Goal: Task Accomplishment & Management: Complete application form

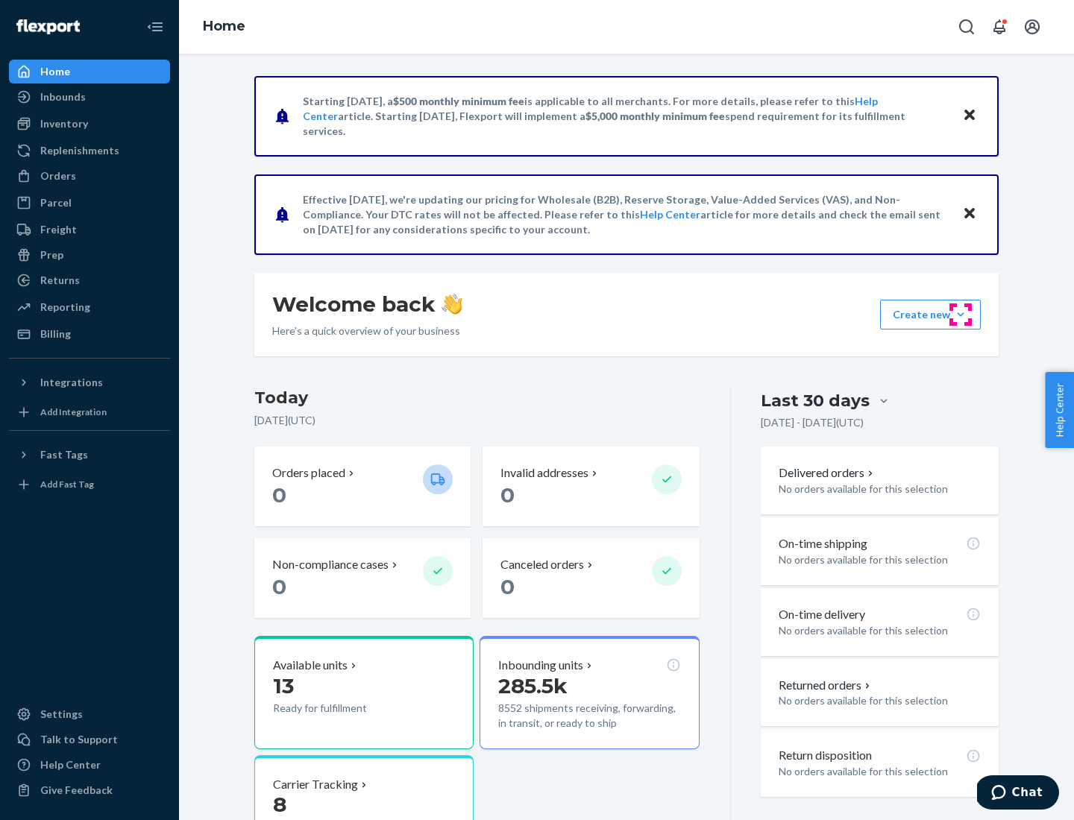
click at [960, 315] on button "Create new Create new inbound Create new order Create new product" at bounding box center [930, 315] width 101 height 30
click at [89, 97] on div "Inbounds" at bounding box center [89, 96] width 158 height 21
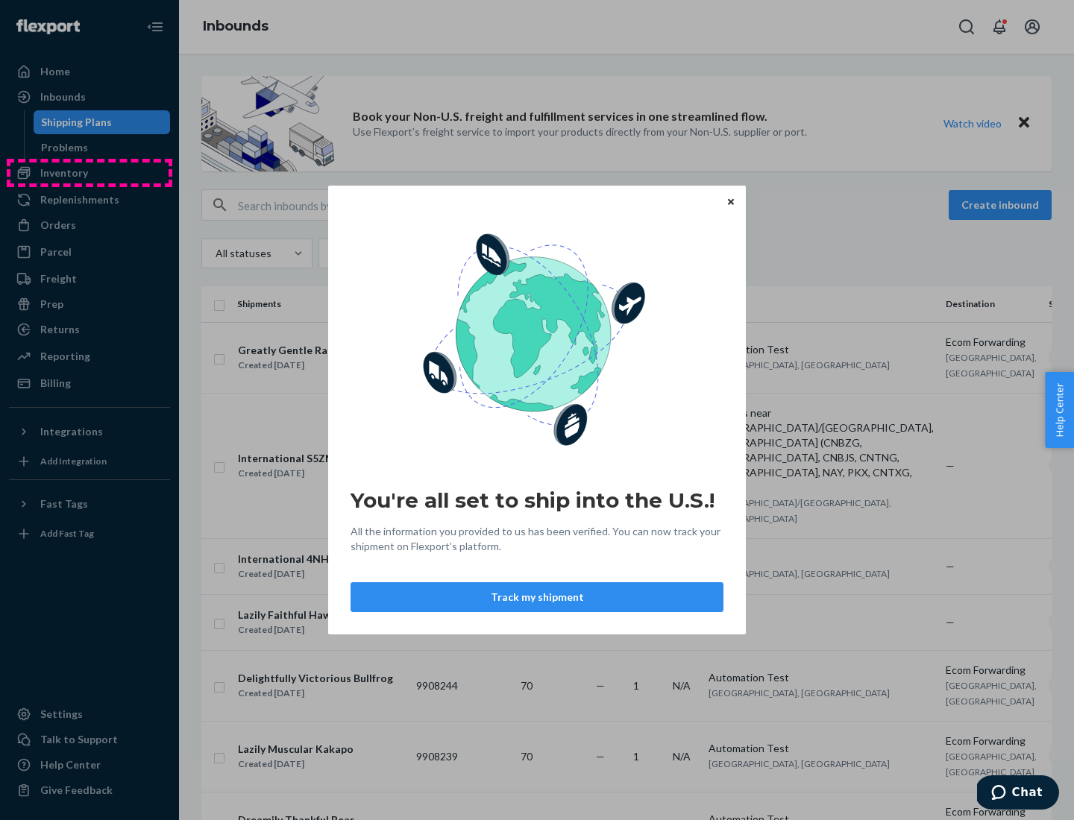
click at [89, 173] on div "You're all set to ship into the U.S.! All the information you provided to us ha…" at bounding box center [537, 410] width 1074 height 820
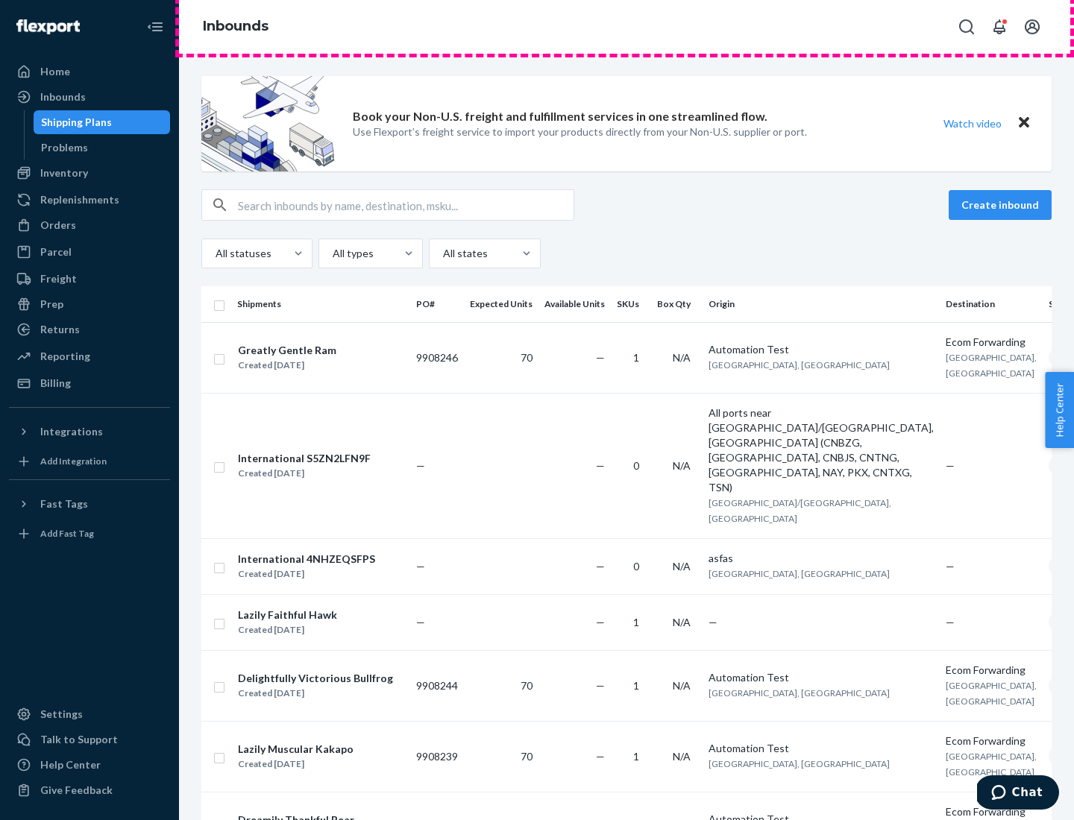
click at [626, 27] on div "Inbounds" at bounding box center [626, 27] width 895 height 54
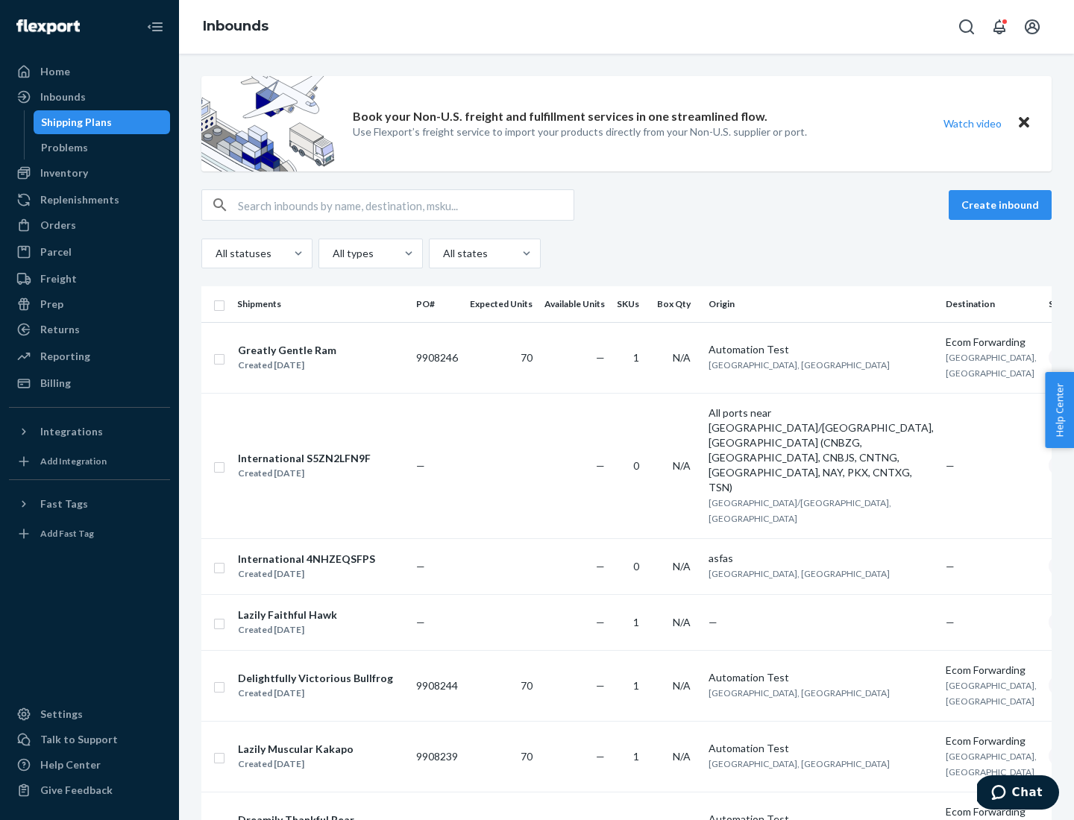
click at [626, 253] on div "All statuses All types All states" at bounding box center [626, 254] width 850 height 30
click at [74, 122] on div "Shipping Plans" at bounding box center [76, 122] width 71 height 15
click at [1002, 205] on button "Create inbound" at bounding box center [999, 205] width 103 height 30
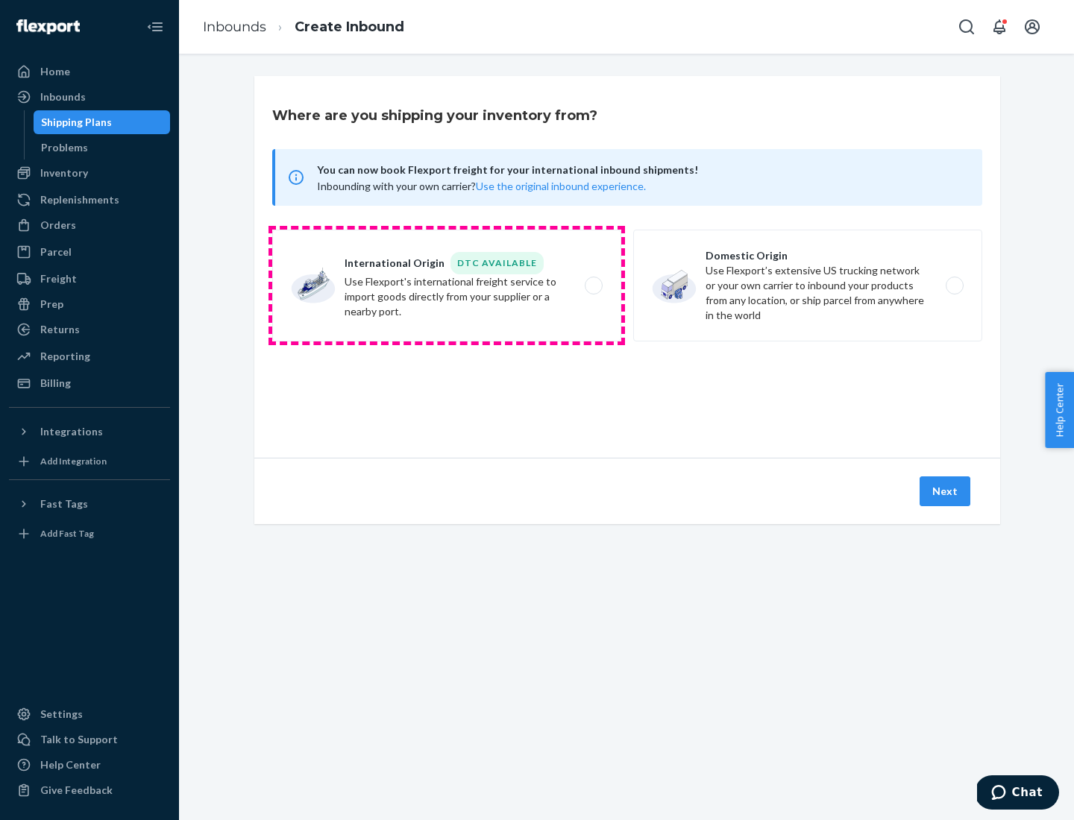
click at [447, 286] on label "International Origin DTC Available Use Flexport's international freight service…" at bounding box center [446, 286] width 349 height 112
click at [593, 286] on input "International Origin DTC Available Use Flexport's international freight service…" at bounding box center [598, 286] width 10 height 10
radio input "true"
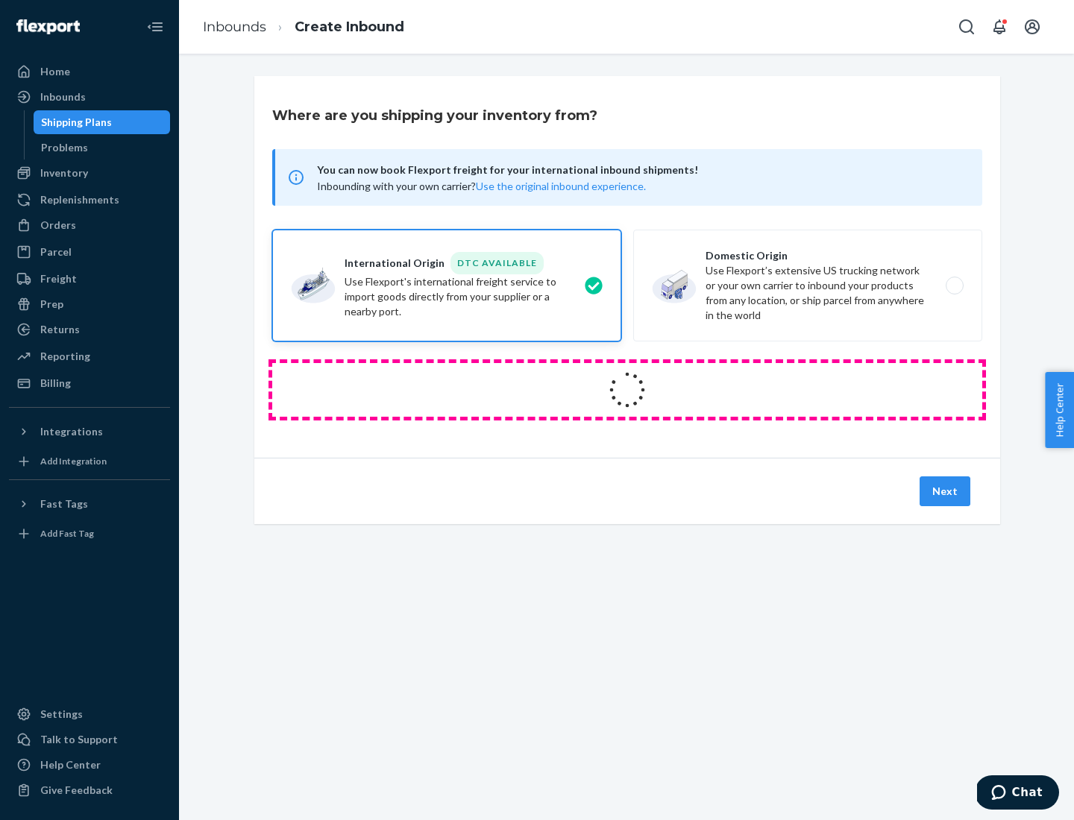
click at [627, 390] on icon at bounding box center [626, 389] width 59 height 59
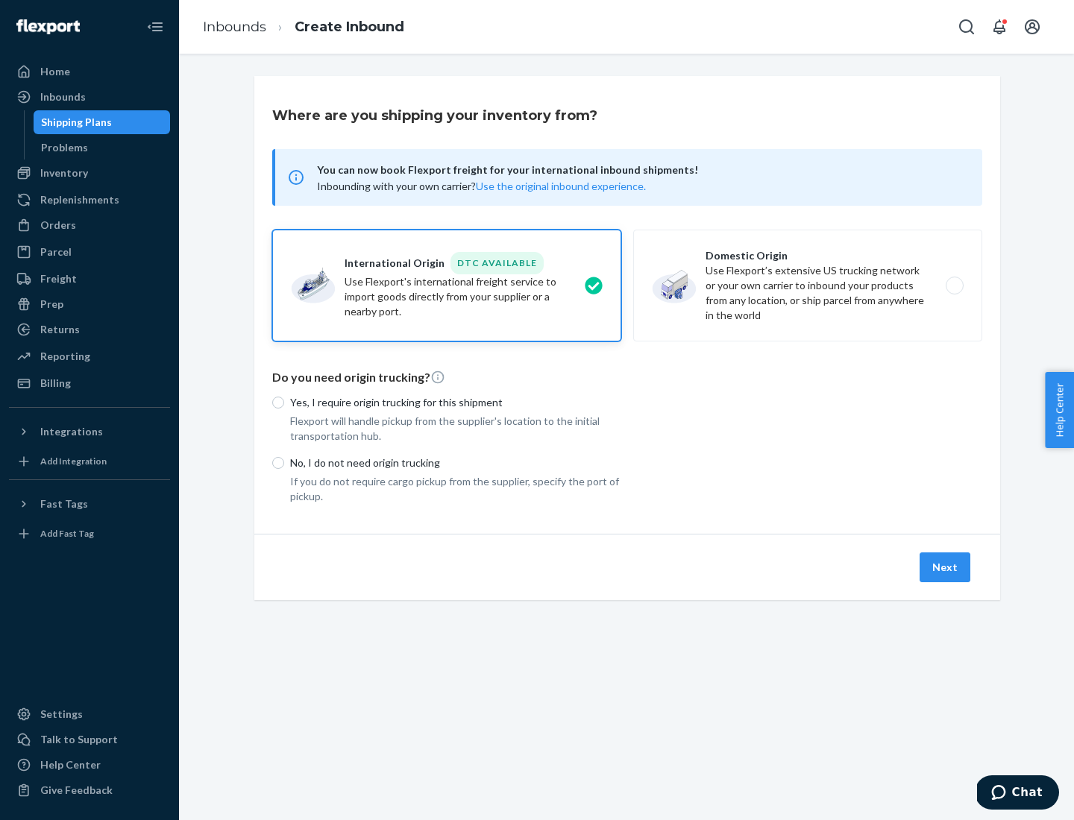
click at [456, 402] on p "Yes, I require origin trucking for this shipment" at bounding box center [455, 402] width 331 height 15
click at [284, 402] on input "Yes, I require origin trucking for this shipment" at bounding box center [278, 403] width 12 height 12
radio input "true"
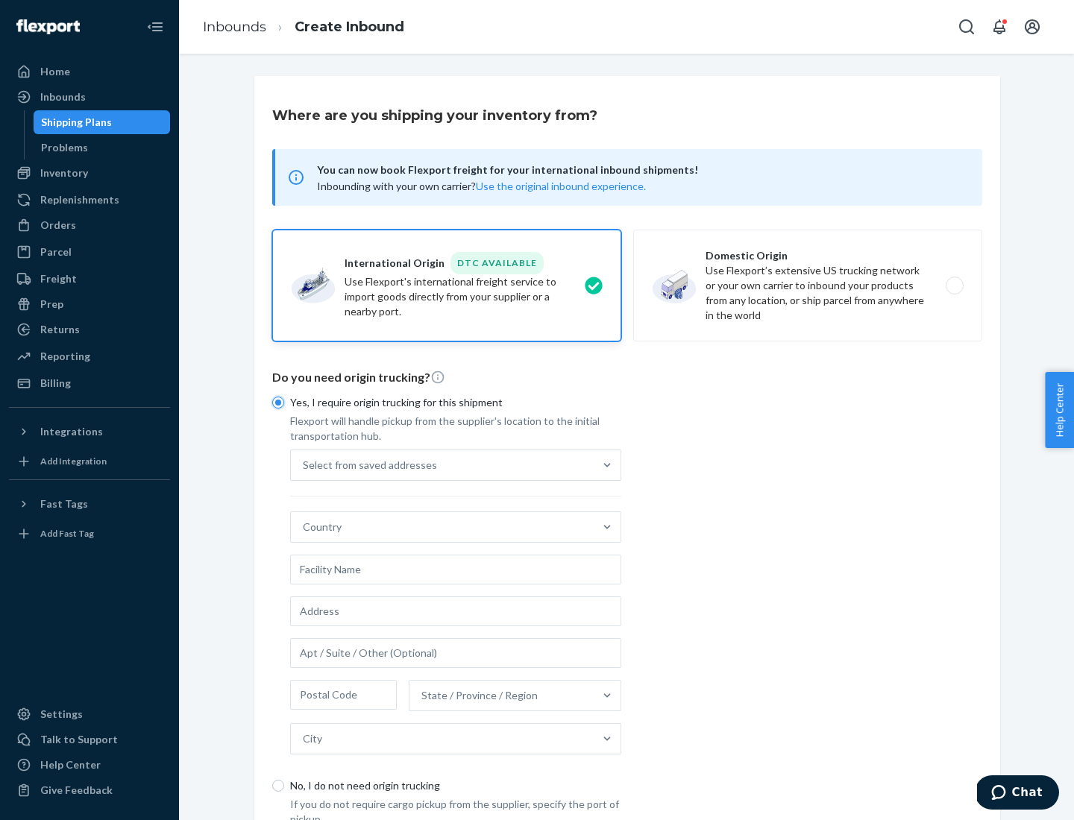
scroll to position [28, 0]
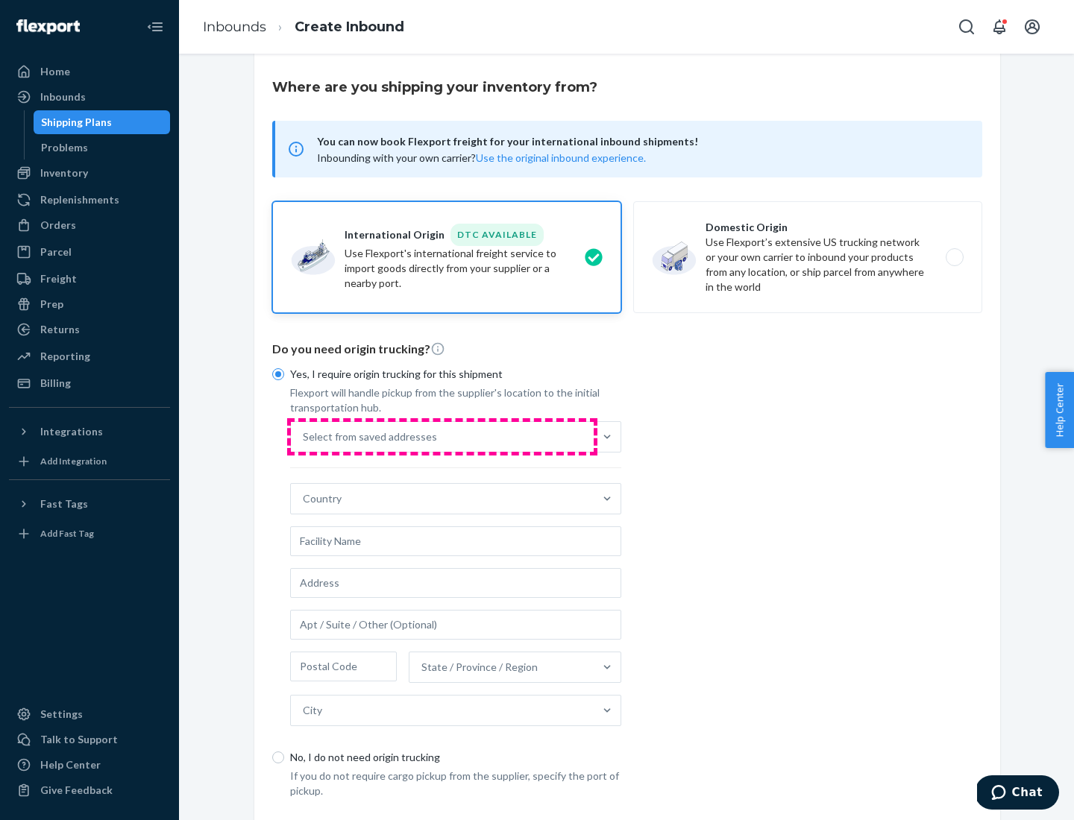
click at [442, 436] on div "Select from saved addresses" at bounding box center [442, 437] width 303 height 30
click at [304, 436] on input "Select from saved addresses" at bounding box center [303, 436] width 1 height 15
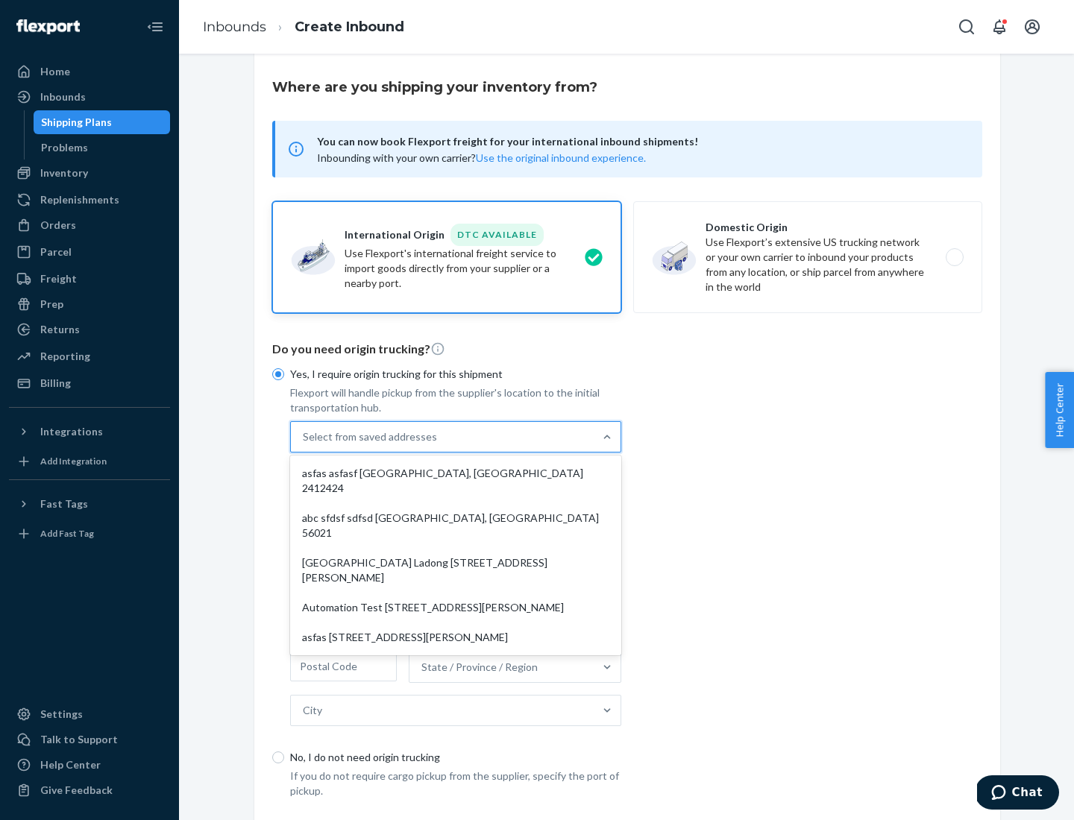
scroll to position [65, 0]
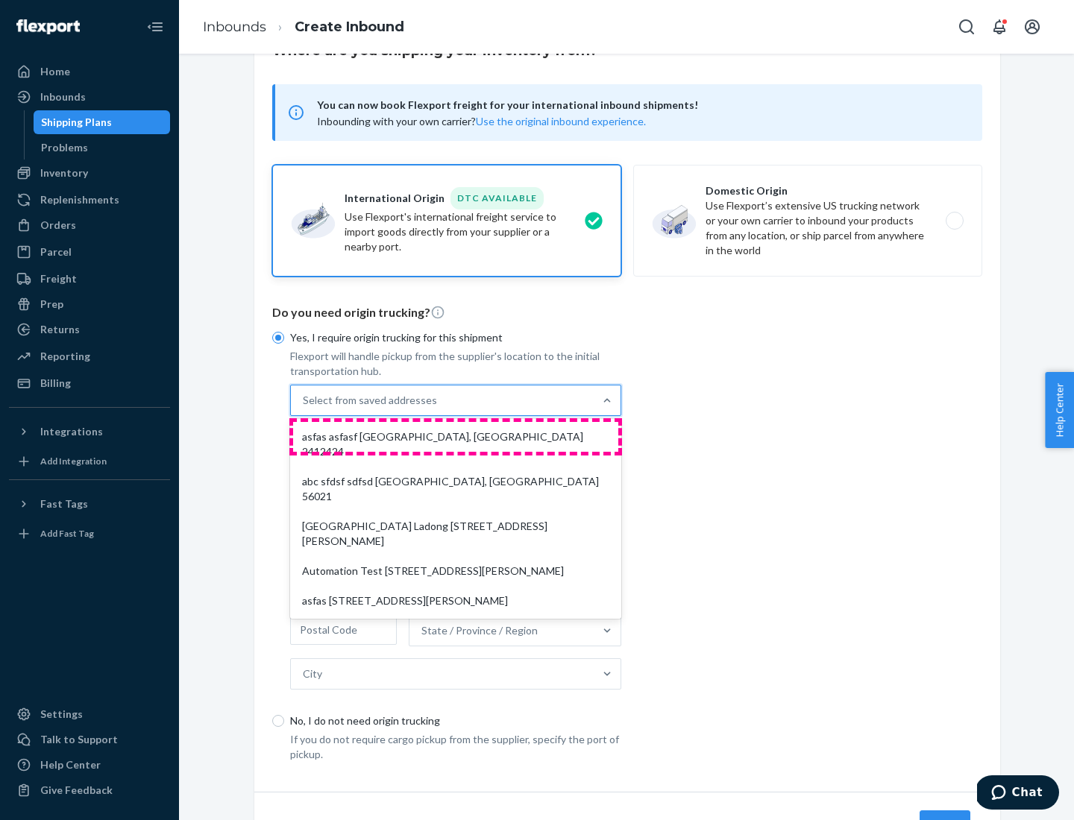
click at [456, 436] on div "asfas asfasf [GEOGRAPHIC_DATA], [GEOGRAPHIC_DATA] 2412424" at bounding box center [455, 444] width 325 height 45
click at [304, 408] on input "option asfas asfasf [GEOGRAPHIC_DATA], [GEOGRAPHIC_DATA] 2412424 focused, 1 of …" at bounding box center [303, 400] width 1 height 15
type input "asfas"
type input "asfasf"
type input "2412424"
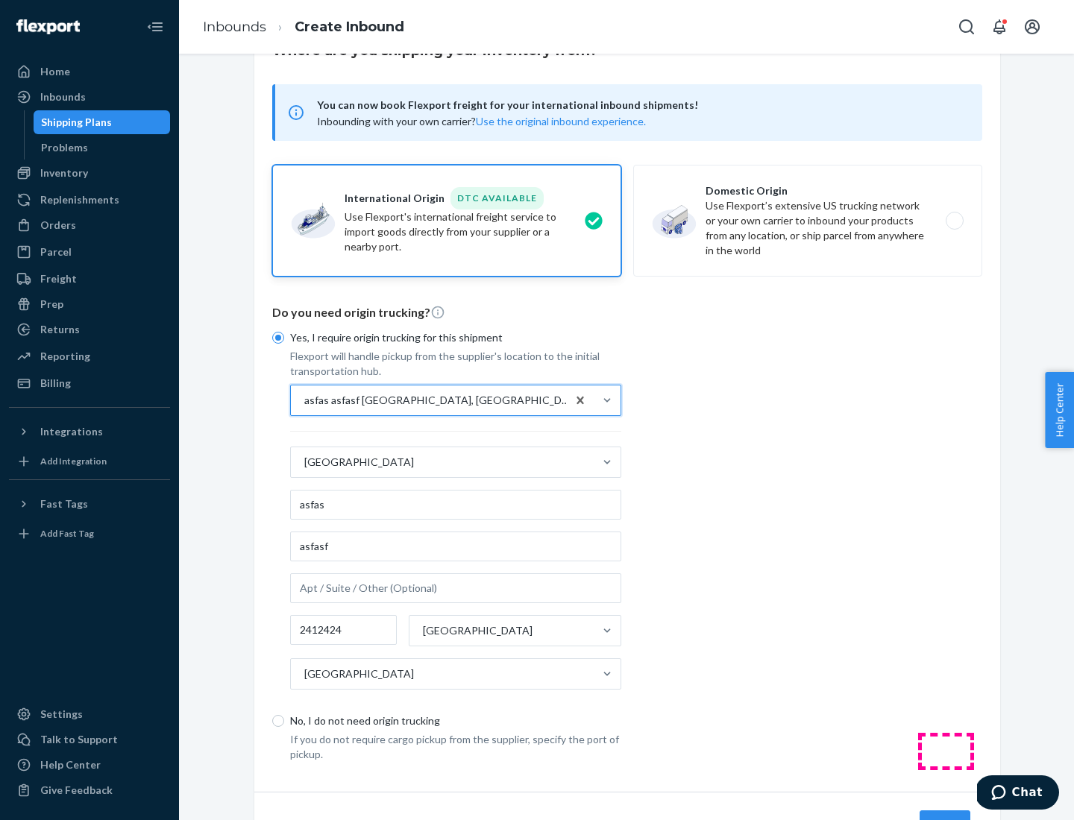
scroll to position [139, 0]
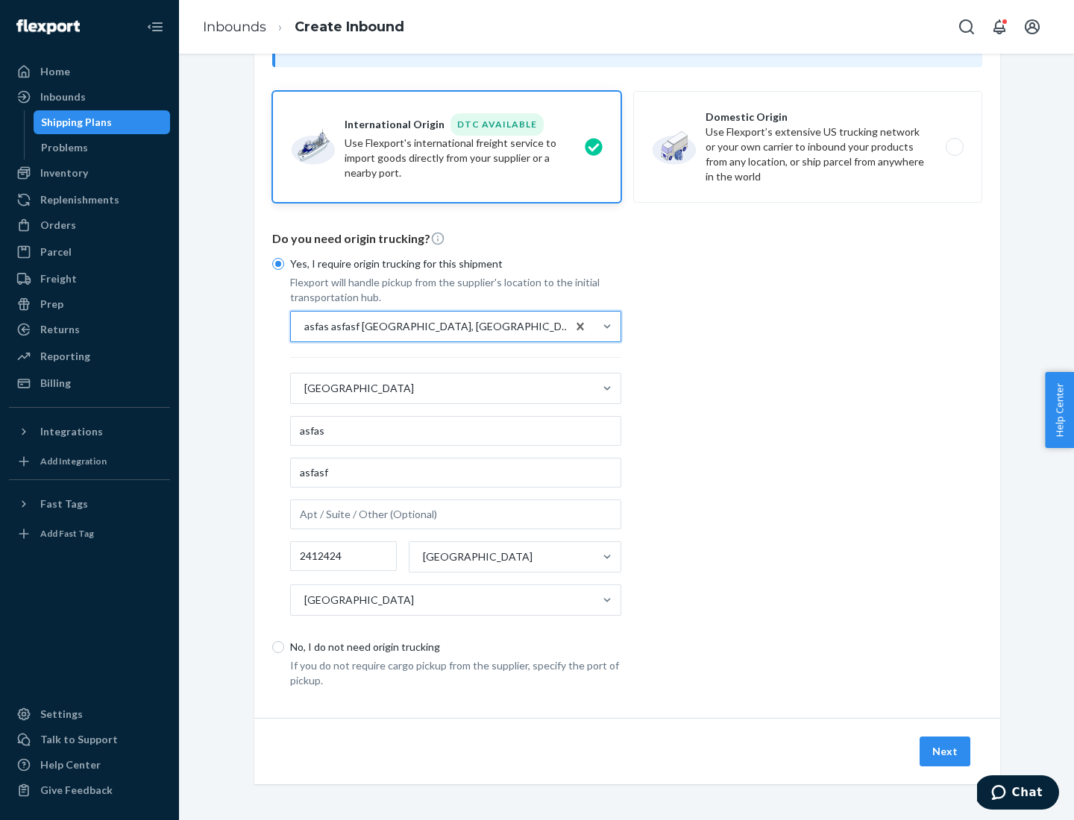
click at [945, 751] on button "Next" at bounding box center [944, 752] width 51 height 30
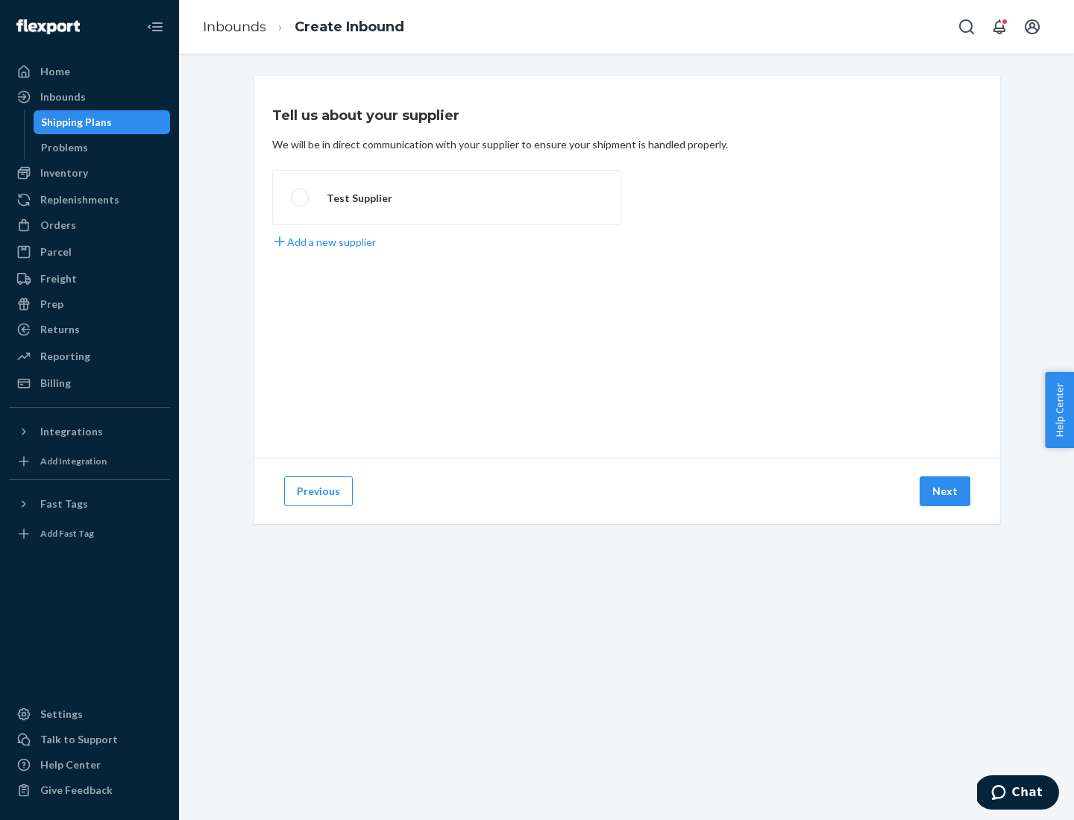
click at [447, 198] on label "Test Supplier" at bounding box center [446, 197] width 349 height 55
click at [300, 198] on input "Test Supplier" at bounding box center [296, 198] width 10 height 10
radio input "true"
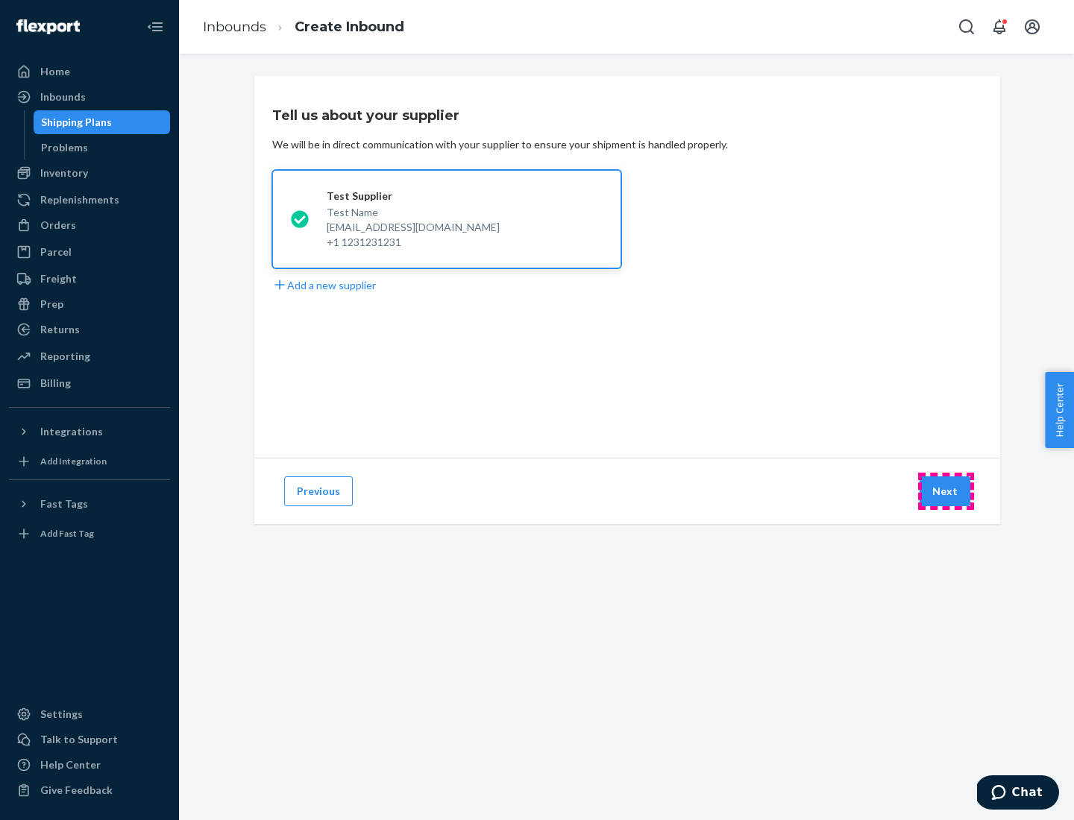
click at [945, 491] on button "Next" at bounding box center [944, 491] width 51 height 30
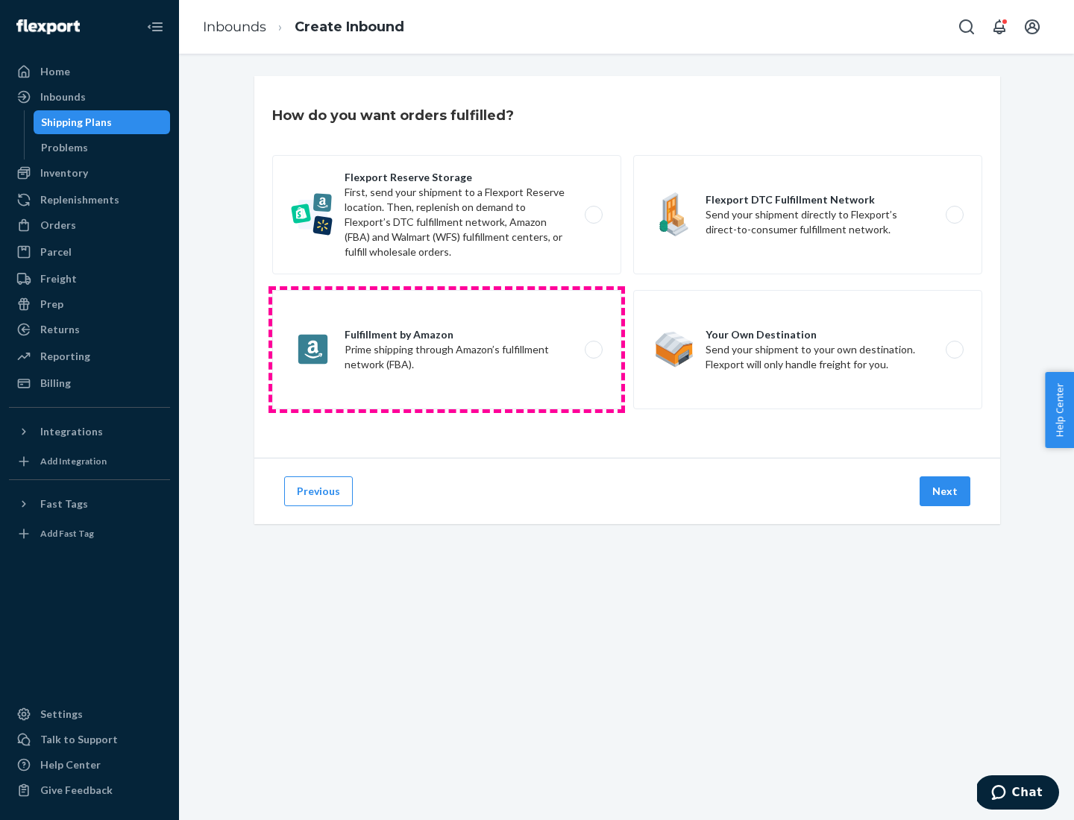
click at [447, 350] on label "Fulfillment by Amazon Prime shipping through Amazon’s fulfillment network (FBA)." at bounding box center [446, 349] width 349 height 119
click at [593, 350] on input "Fulfillment by Amazon Prime shipping through Amazon’s fulfillment network (FBA)." at bounding box center [598, 350] width 10 height 10
radio input "true"
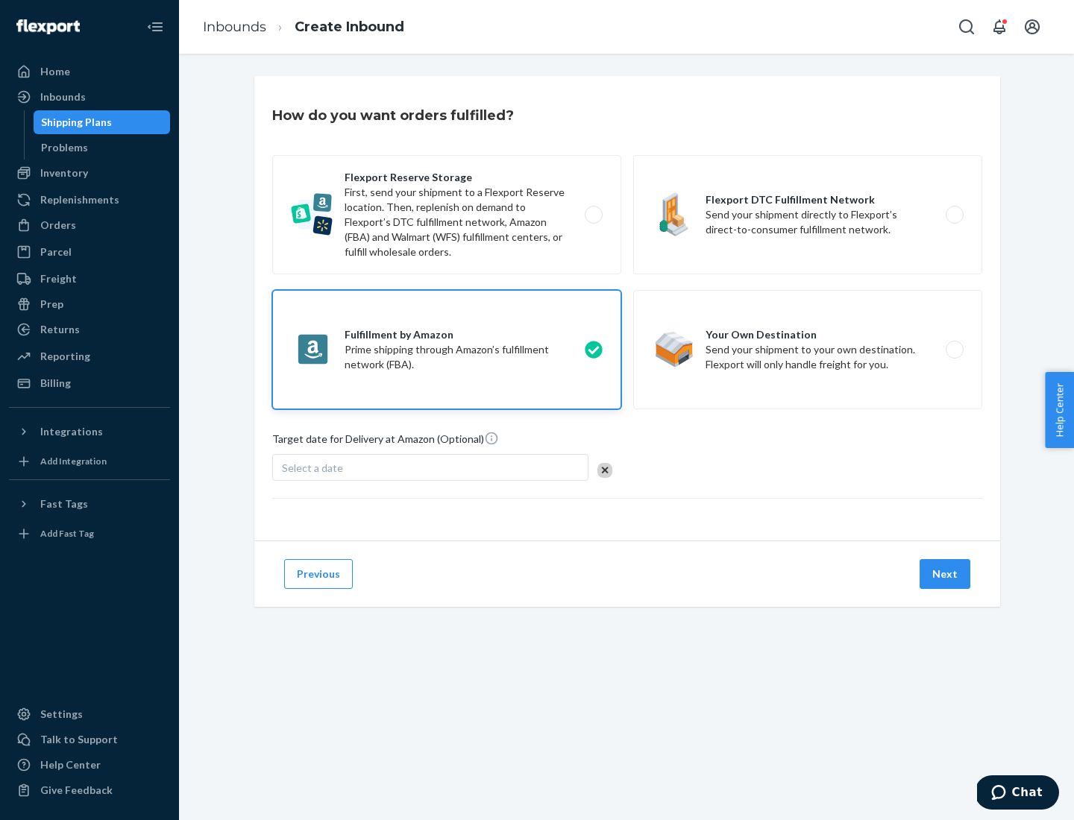
click at [945, 574] on button "Next" at bounding box center [944, 574] width 51 height 30
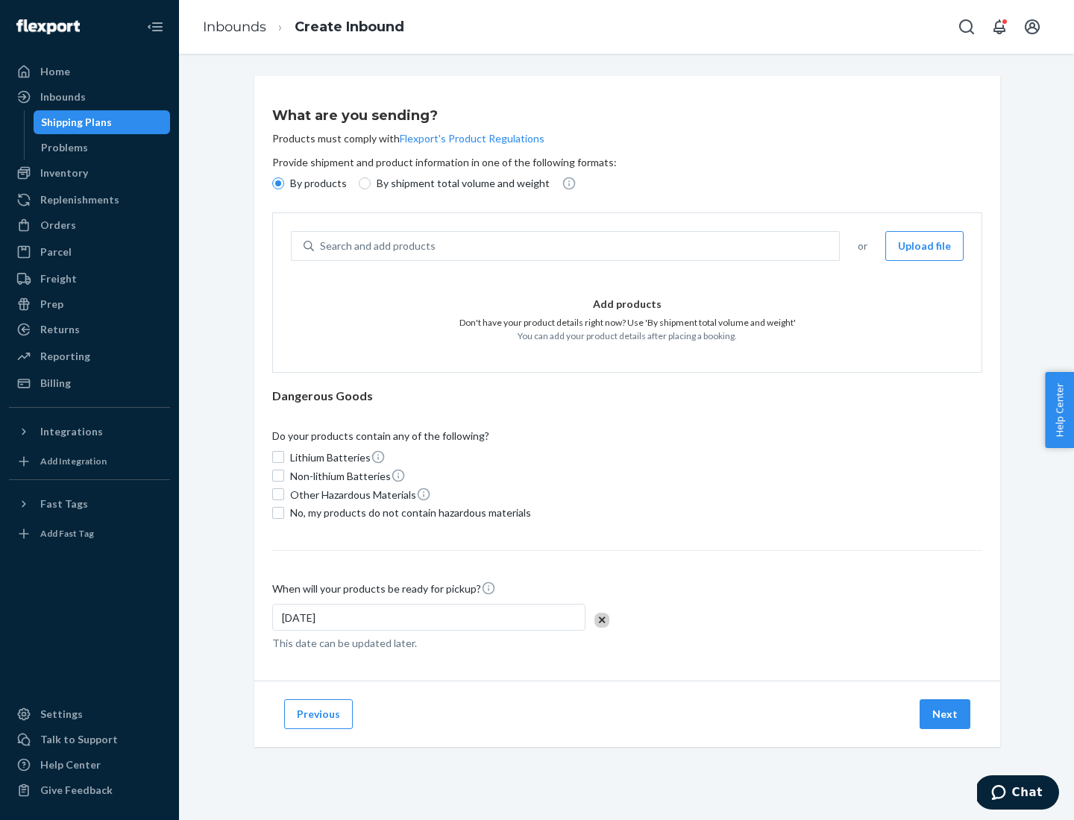
click at [459, 183] on p "By shipment total volume and weight" at bounding box center [462, 183] width 173 height 15
click at [371, 183] on input "By shipment total volume and weight" at bounding box center [365, 183] width 12 height 12
radio input "true"
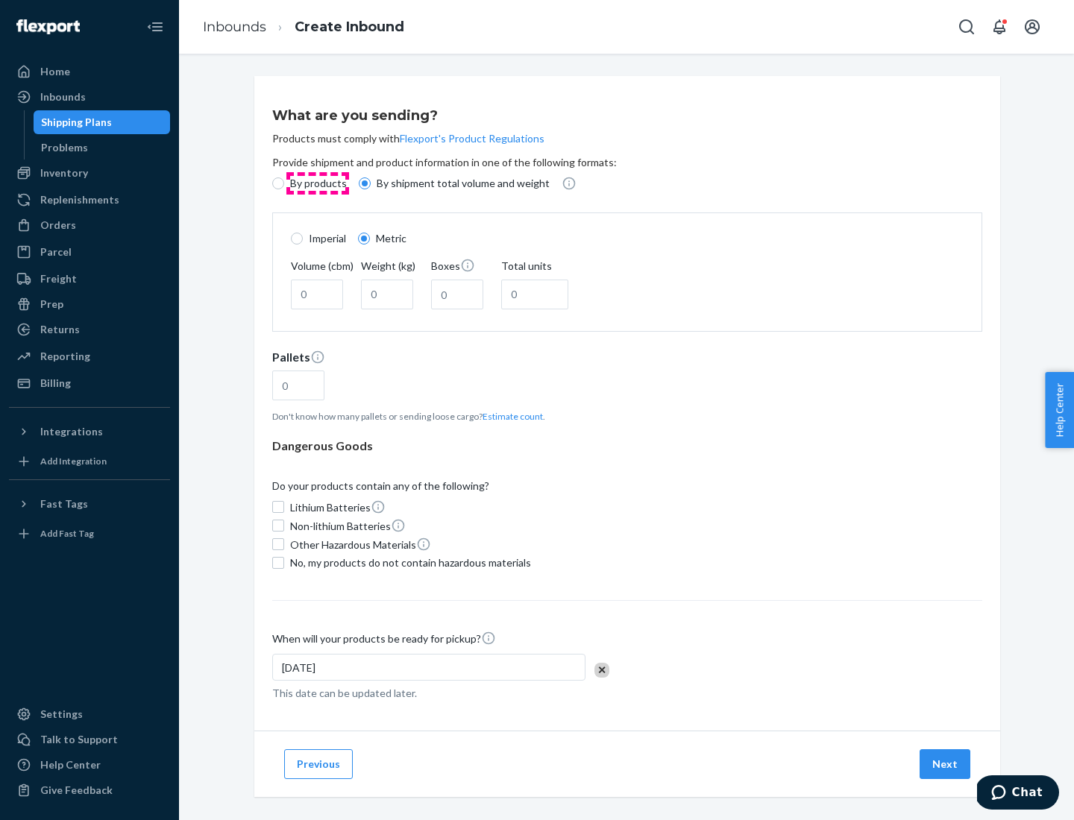
click at [317, 183] on p "By products" at bounding box center [318, 183] width 57 height 15
click at [284, 183] on input "By products" at bounding box center [278, 183] width 12 height 12
radio input "true"
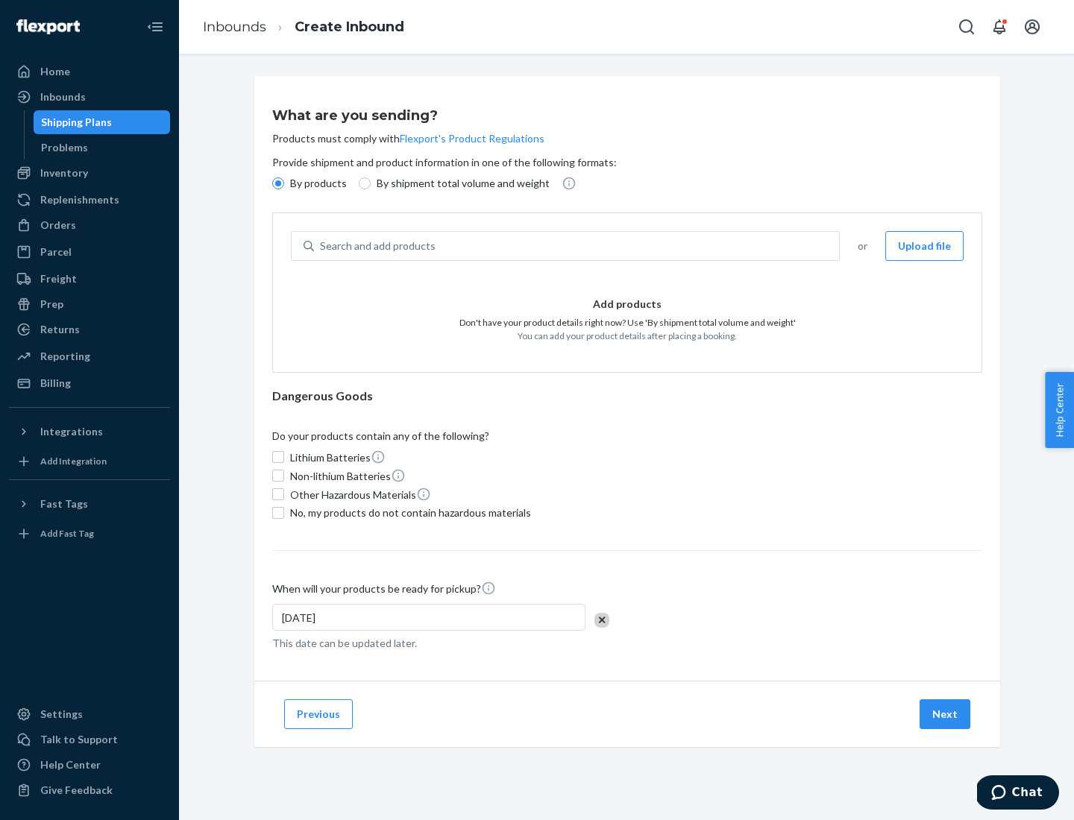
click at [577, 246] on div "Search and add products" at bounding box center [576, 246] width 525 height 27
click at [321, 246] on input "Search and add products" at bounding box center [320, 246] width 1 height 15
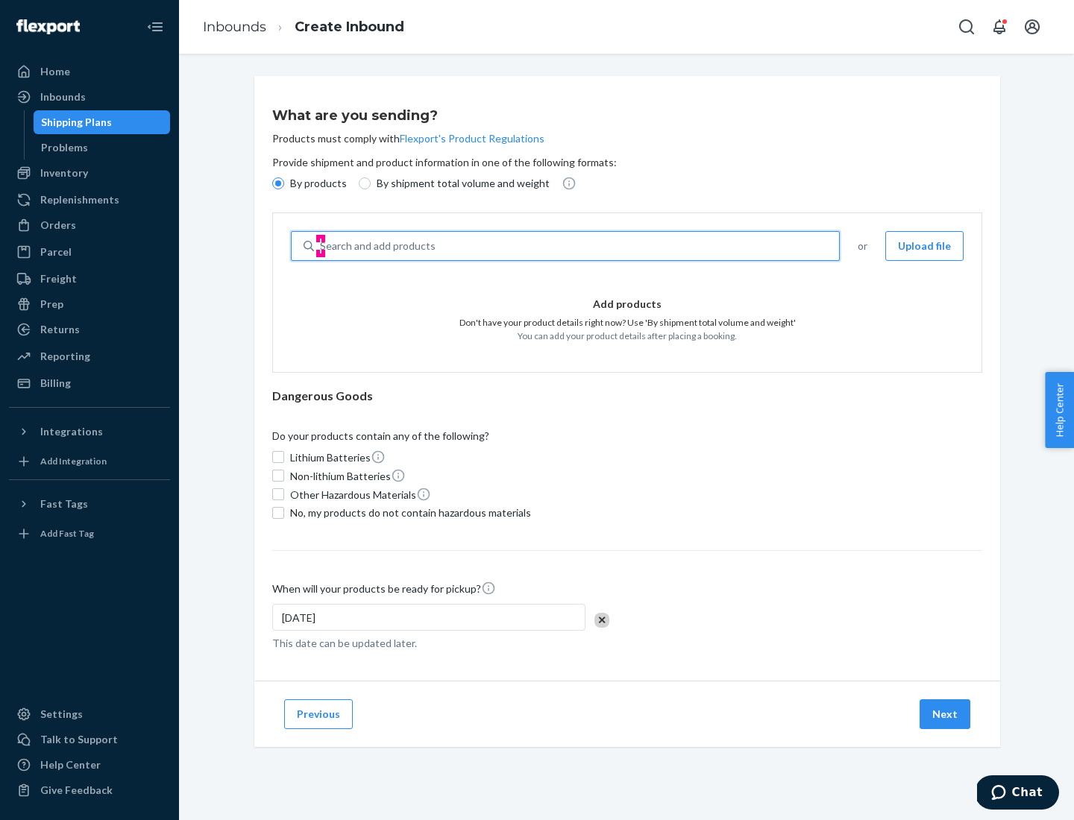
type input "test"
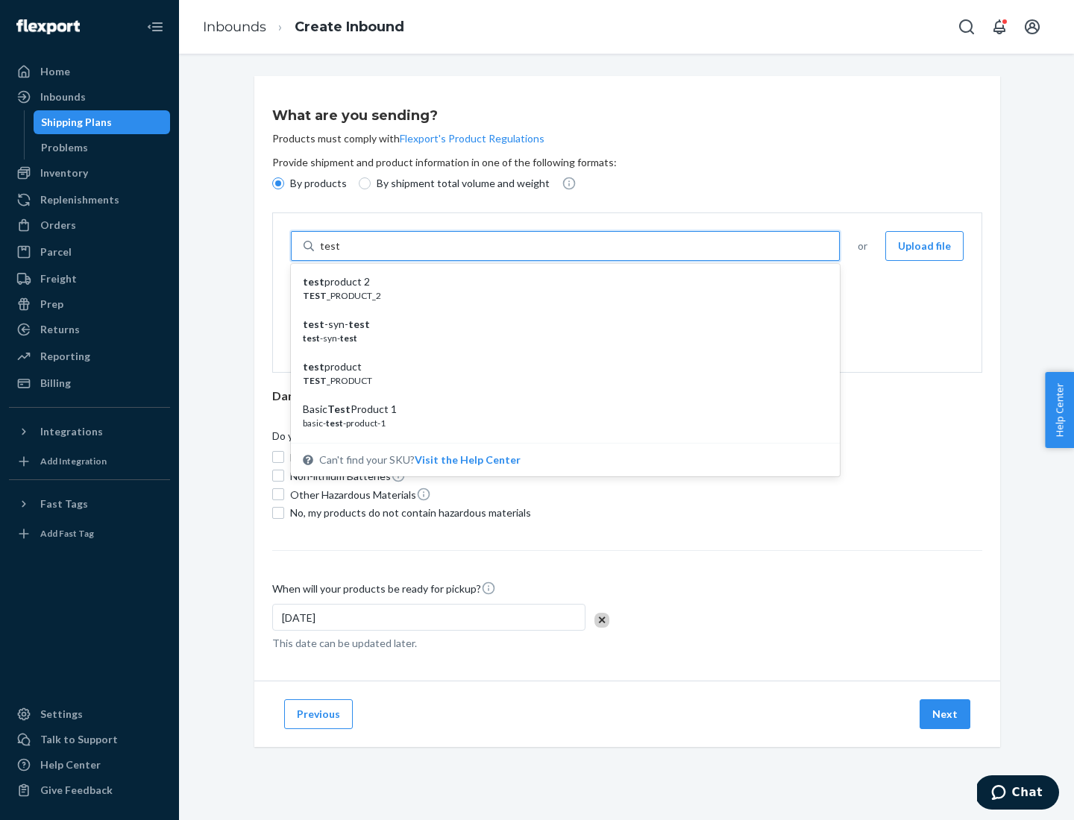
click at [560, 282] on div "test product 2" at bounding box center [559, 281] width 513 height 15
click at [339, 253] on input "test" at bounding box center [329, 246] width 19 height 15
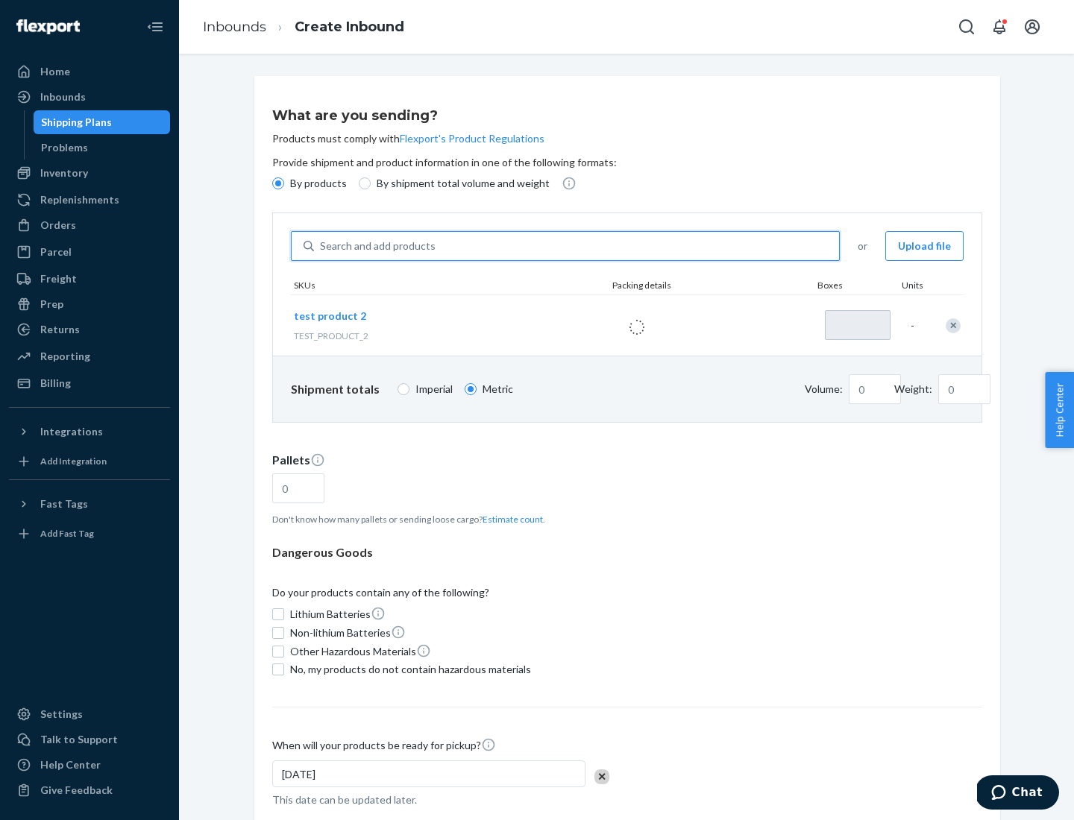
type input "1"
type input "0.02"
type input "22.23"
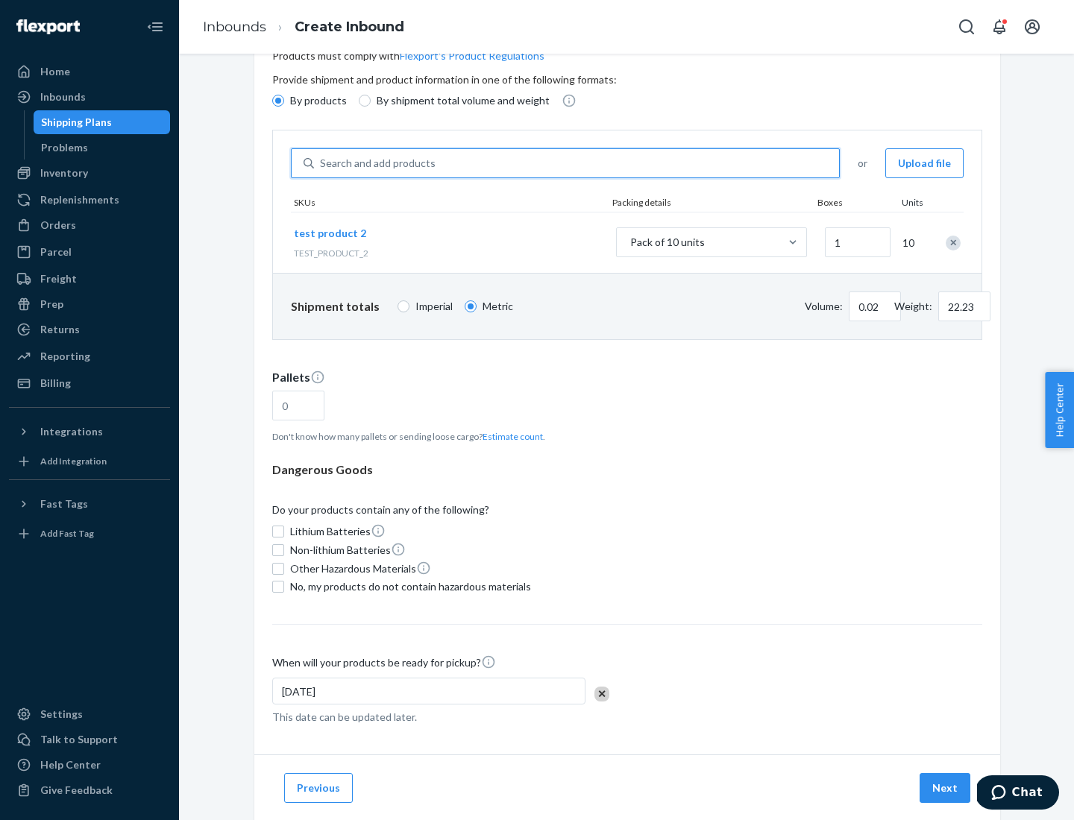
click at [509, 436] on button "Estimate count" at bounding box center [512, 436] width 60 height 13
type input "1"
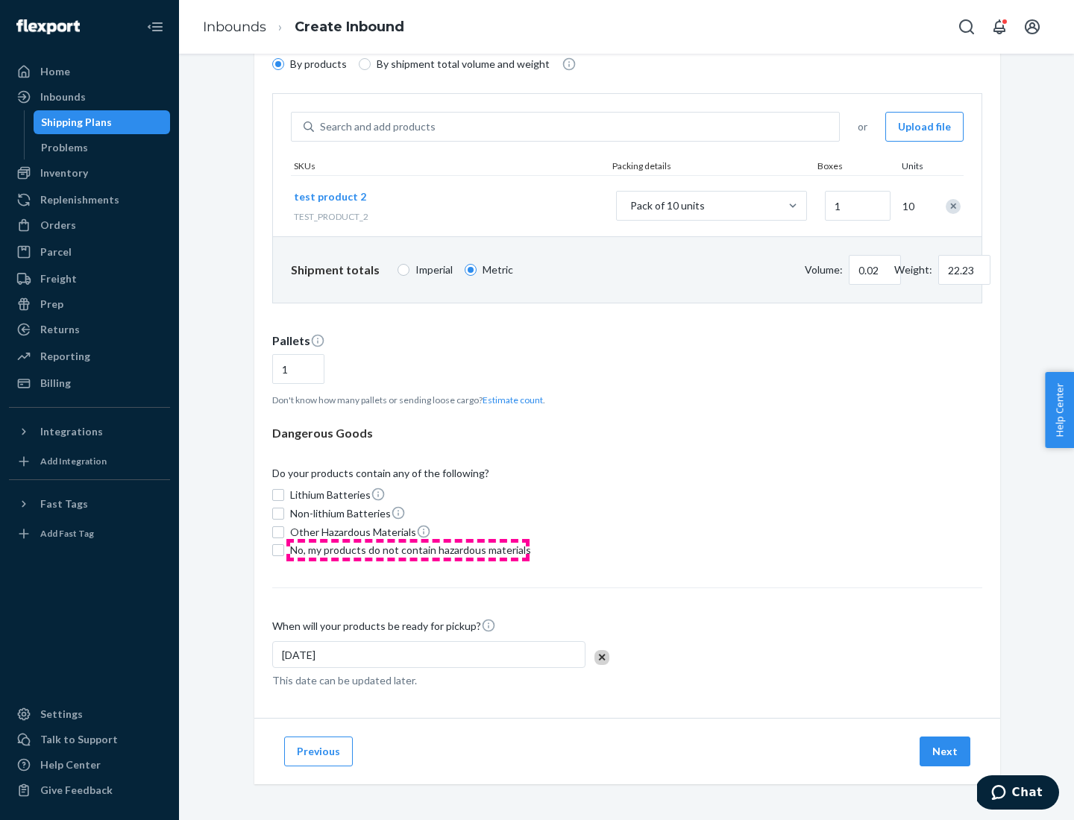
click at [408, 550] on span "No, my products do not contain hazardous materials" at bounding box center [410, 550] width 241 height 15
click at [284, 550] on input "No, my products do not contain hazardous materials" at bounding box center [278, 550] width 12 height 12
checkbox input "true"
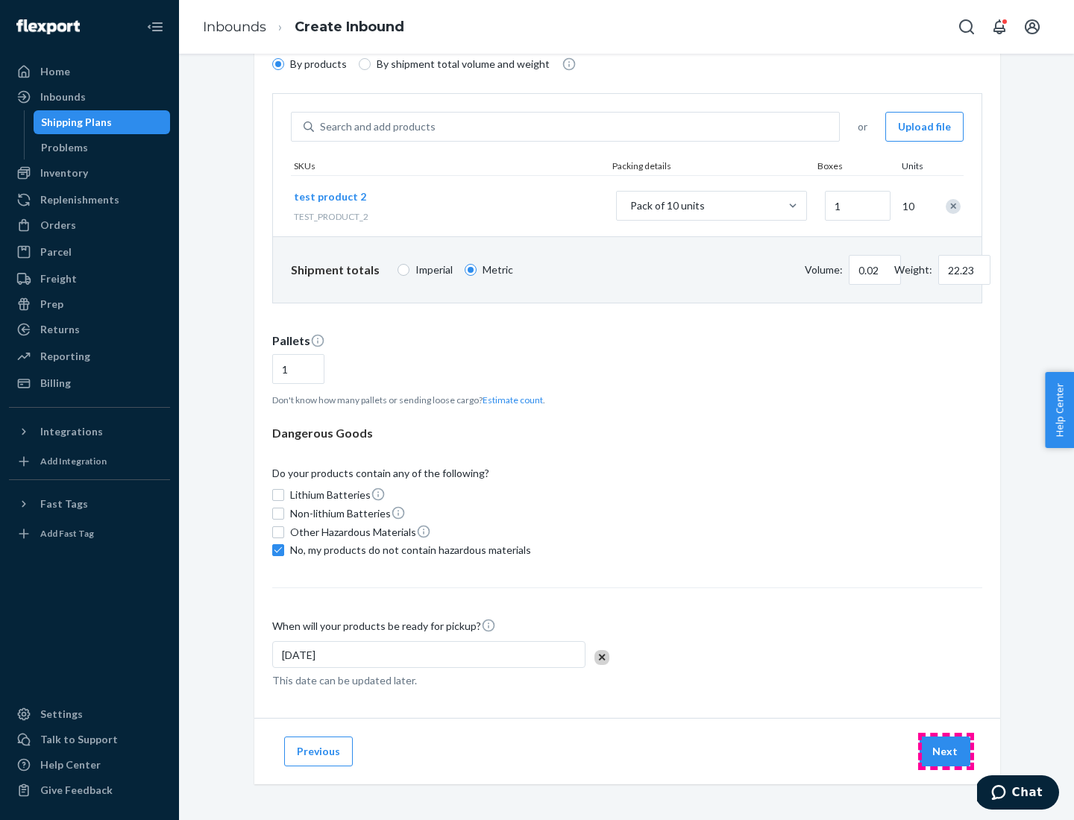
click at [945, 752] on button "Next" at bounding box center [944, 752] width 51 height 30
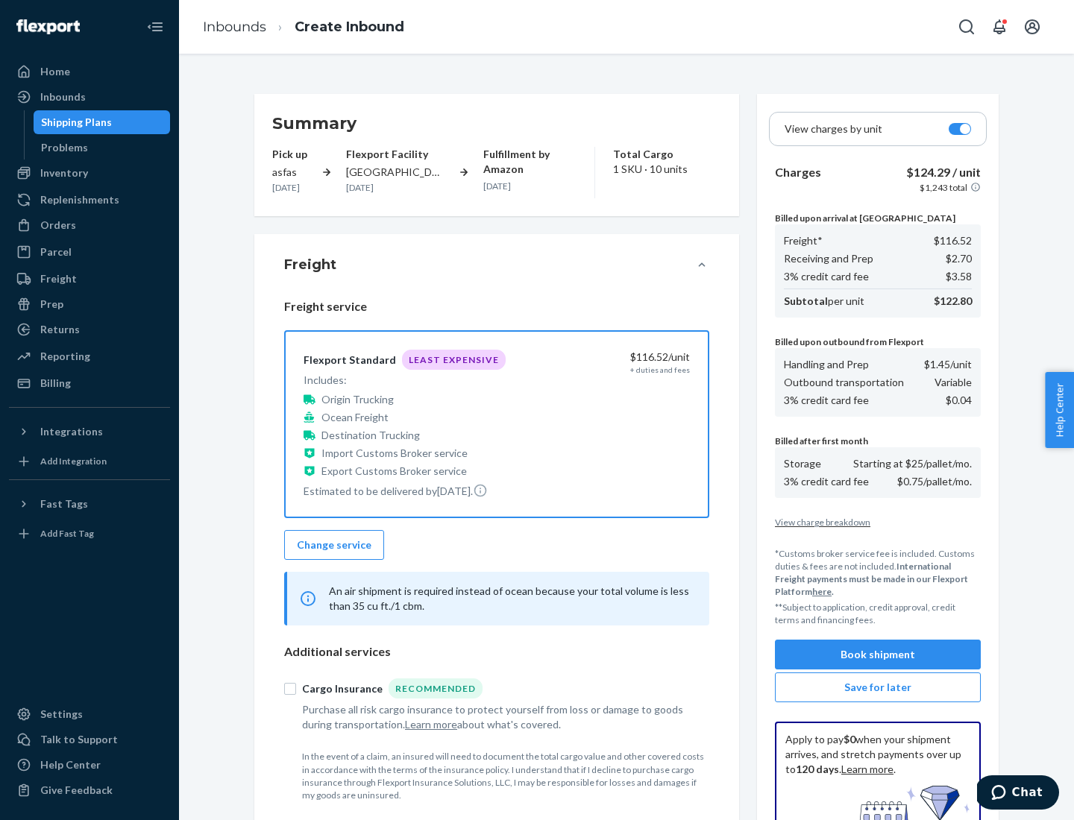
scroll to position [218, 0]
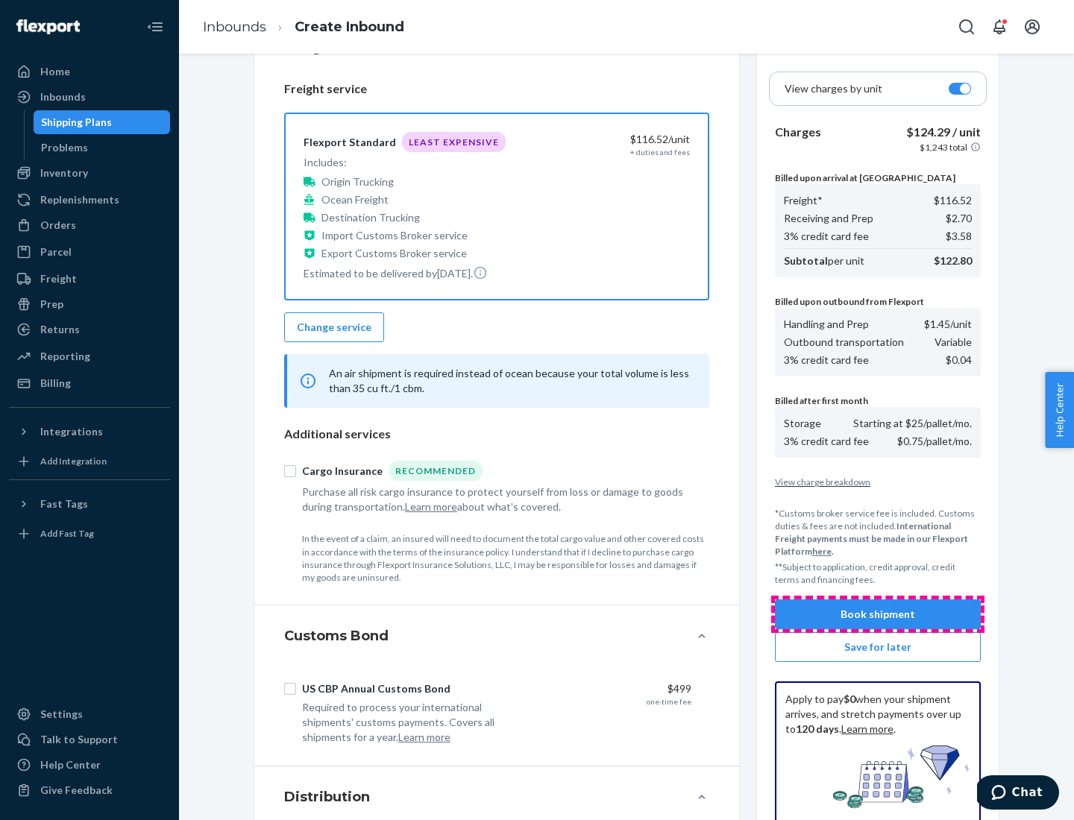
click at [877, 614] on button "Book shipment" at bounding box center [878, 614] width 206 height 30
